Goal: Task Accomplishment & Management: Use online tool/utility

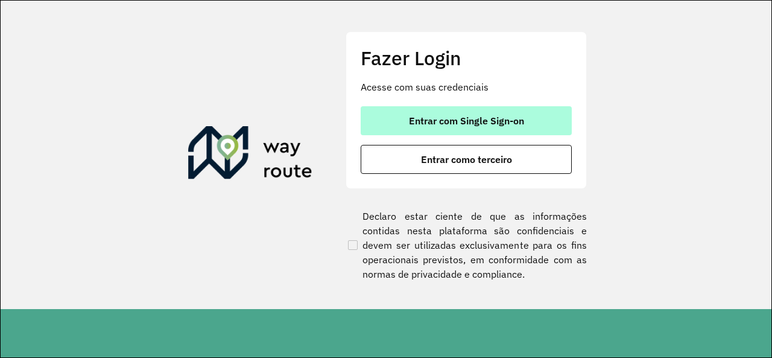
click at [399, 112] on button "Entrar com Single Sign-on" at bounding box center [466, 120] width 211 height 29
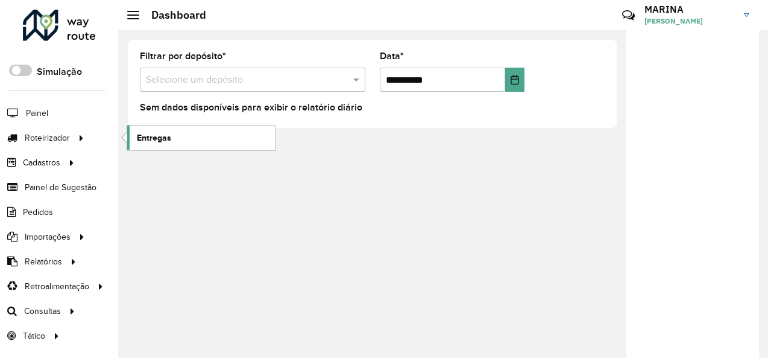
click at [156, 138] on span "Entregas" at bounding box center [154, 137] width 34 height 13
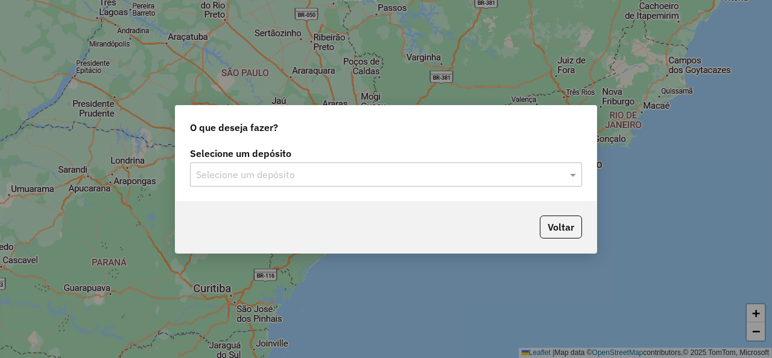
click at [306, 161] on div "Selecione um depósito Selecione um depósito" at bounding box center [386, 167] width 392 height 37
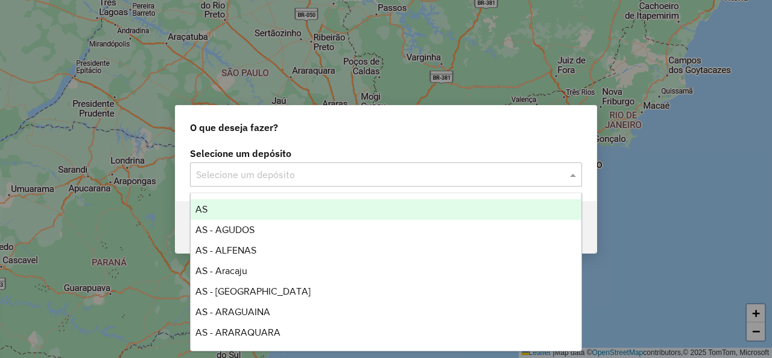
click at [302, 171] on input "text" at bounding box center [374, 175] width 356 height 14
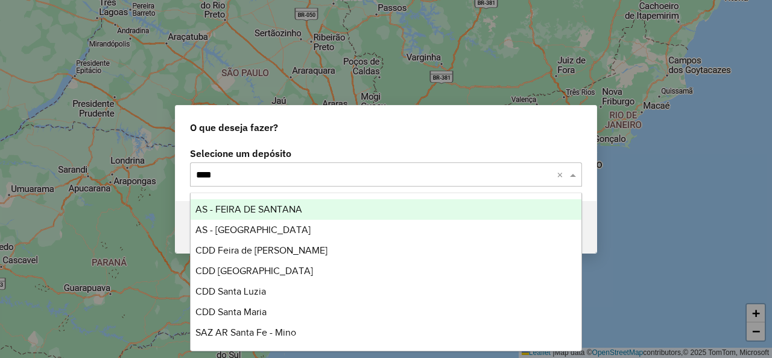
type input "*****"
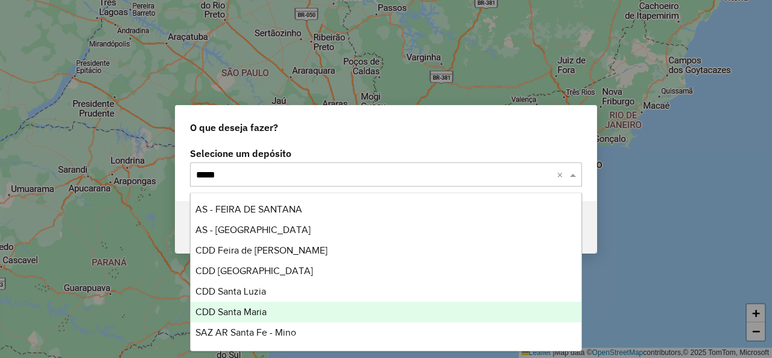
click at [267, 305] on div "CDD Santa Maria" at bounding box center [386, 312] width 390 height 21
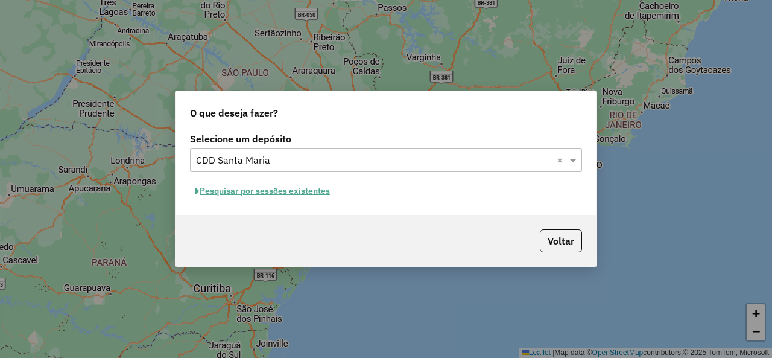
click at [304, 192] on button "Pesquisar por sessões existentes" at bounding box center [262, 191] width 145 height 19
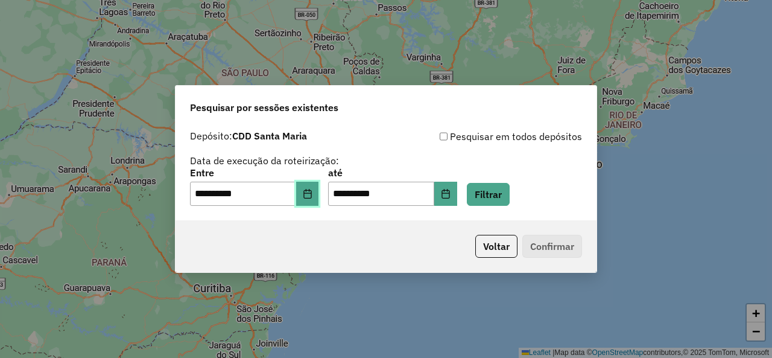
click at [312, 195] on icon "Choose Date" at bounding box center [308, 194] width 10 height 10
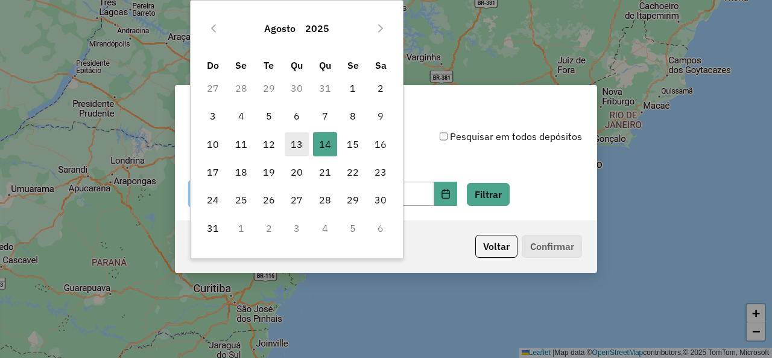
click at [298, 141] on span "13" at bounding box center [297, 144] width 24 height 24
type input "**********"
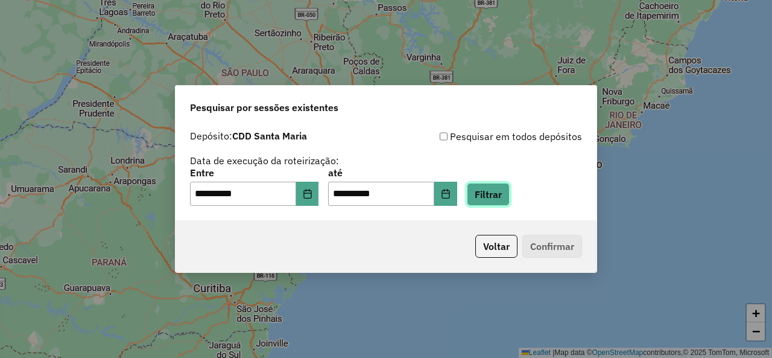
click at [492, 188] on button "Filtrar" at bounding box center [488, 194] width 43 height 23
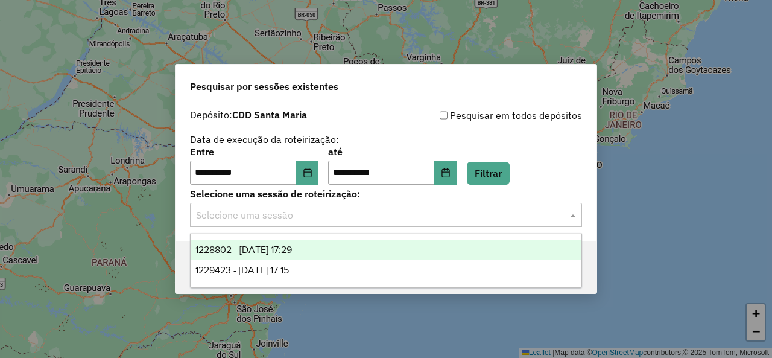
click at [343, 217] on input "text" at bounding box center [374, 215] width 356 height 14
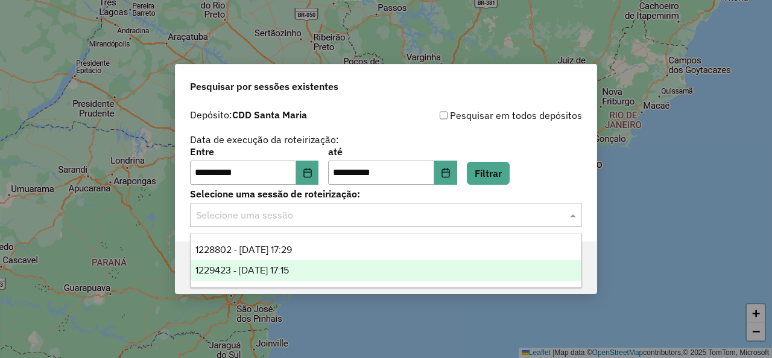
click at [315, 273] on div "1229423 - [DATE] 17:15" at bounding box center [386, 270] width 390 height 21
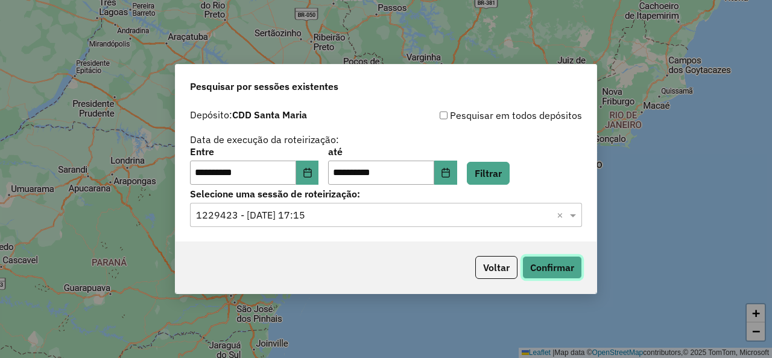
click at [554, 266] on button "Confirmar" at bounding box center [552, 267] width 60 height 23
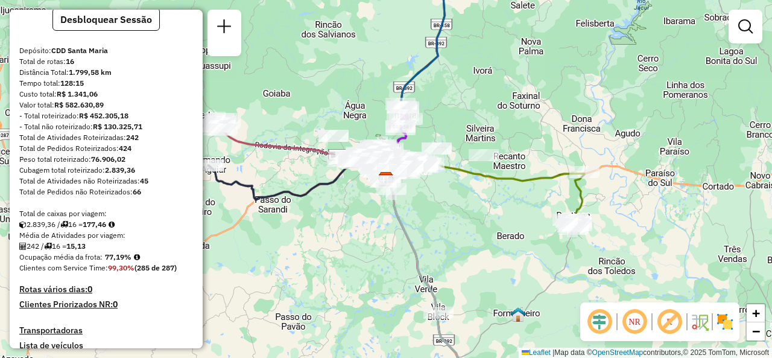
scroll to position [98, 0]
click at [139, 142] on strong "242" at bounding box center [132, 137] width 13 height 9
click at [128, 142] on strong "242" at bounding box center [132, 137] width 13 height 9
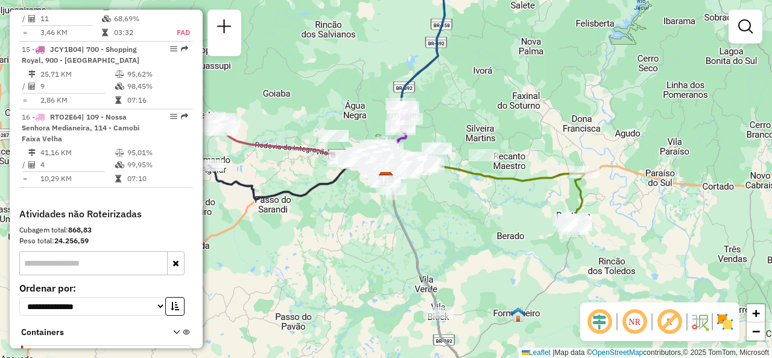
scroll to position [1513, 0]
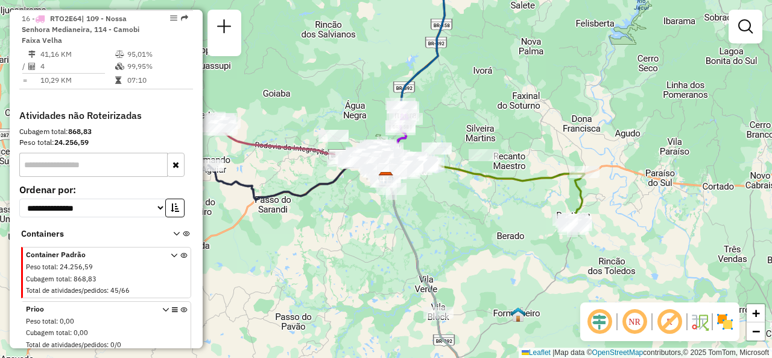
click at [118, 255] on span "Container Padrão" at bounding box center [91, 254] width 130 height 11
click at [171, 252] on icon at bounding box center [174, 274] width 7 height 45
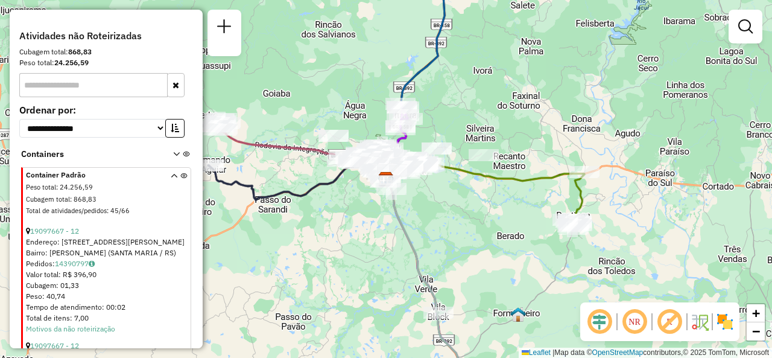
scroll to position [1592, 0]
click at [171, 174] on icon at bounding box center [174, 196] width 7 height 45
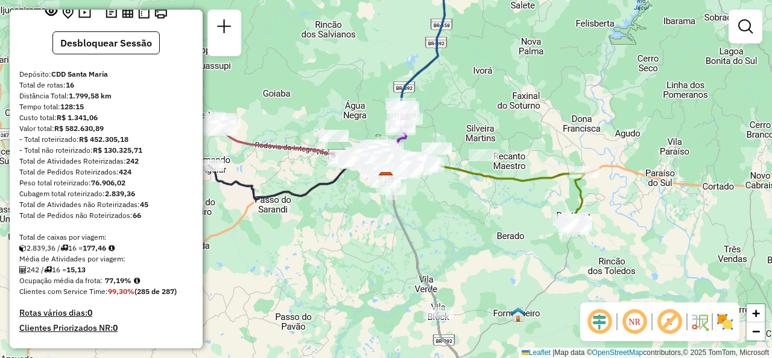
scroll to position [80, 0]
